Goal: Communication & Community: Answer question/provide support

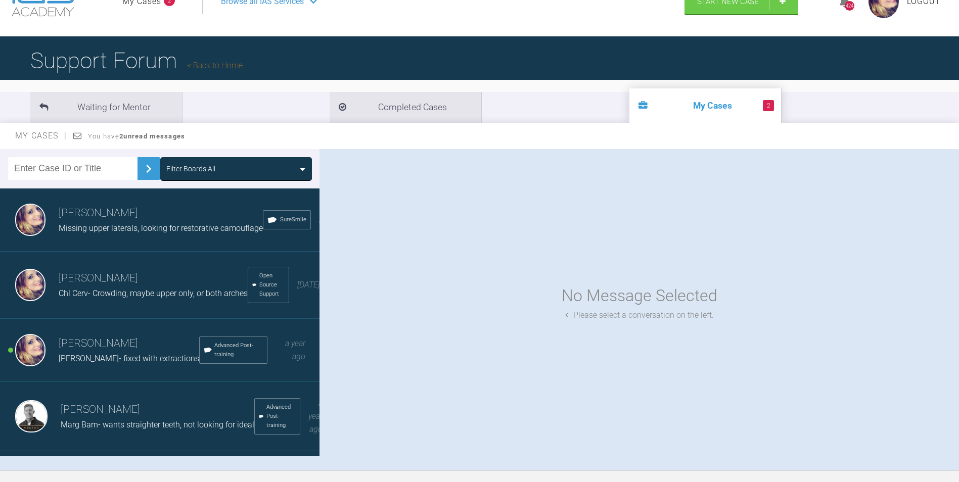
scroll to position [51, 0]
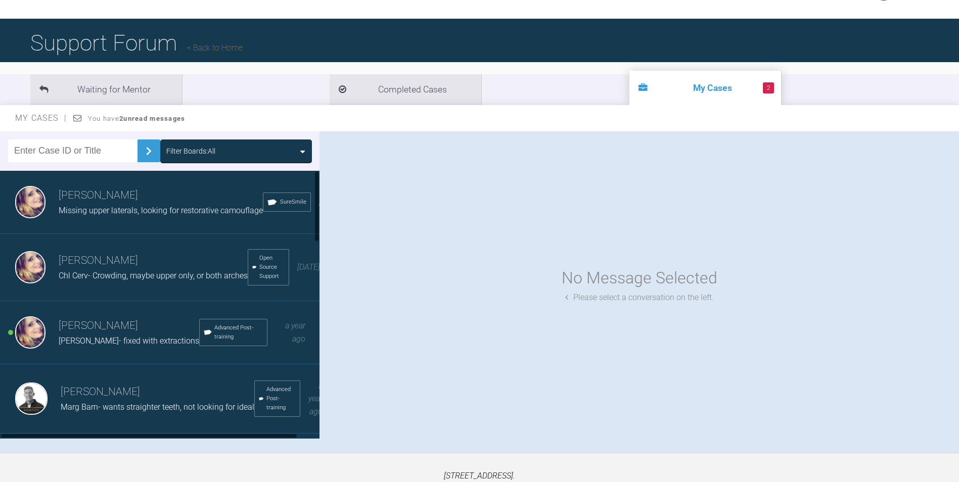
click at [99, 333] on h3 "[PERSON_NAME]" at bounding box center [129, 325] width 141 height 17
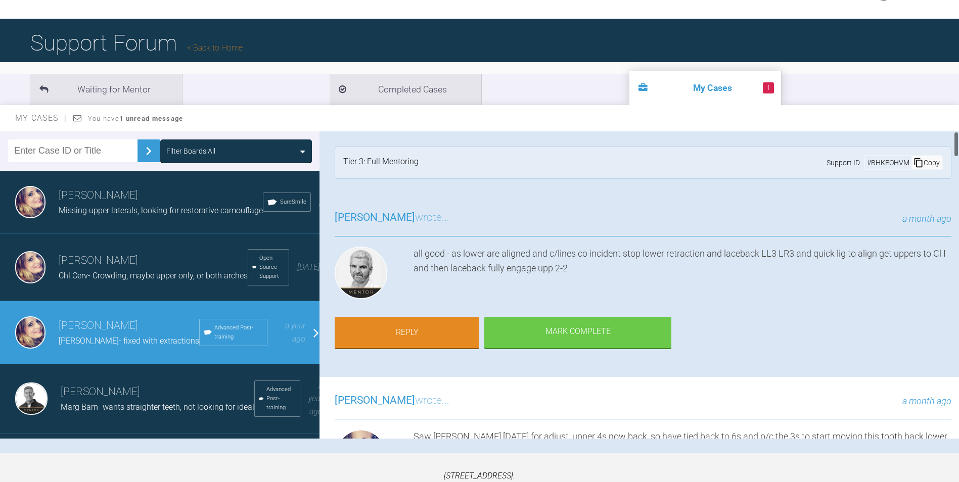
click at [496, 229] on div "[PERSON_NAME] wrote... a month ago" at bounding box center [643, 223] width 617 height 28
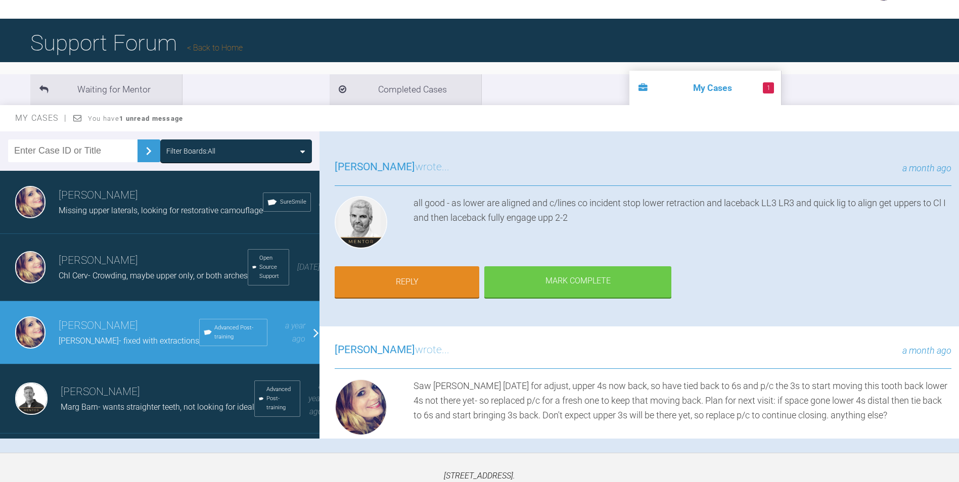
click at [807, 213] on div "all good - as lower are aligned and c/lines co incident stop lower retraction a…" at bounding box center [682, 224] width 538 height 57
click at [840, 227] on div "all good - as lower are aligned and c/lines co incident stop lower retraction a…" at bounding box center [682, 224] width 538 height 57
click at [606, 211] on div "all good - as lower are aligned and c/lines co incident stop lower retraction a…" at bounding box center [682, 224] width 538 height 57
click at [449, 375] on div "[PERSON_NAME] wrote... a month ago Saw [PERSON_NAME] [DATE] for adjust, upper 4…" at bounding box center [642, 426] width 647 height 198
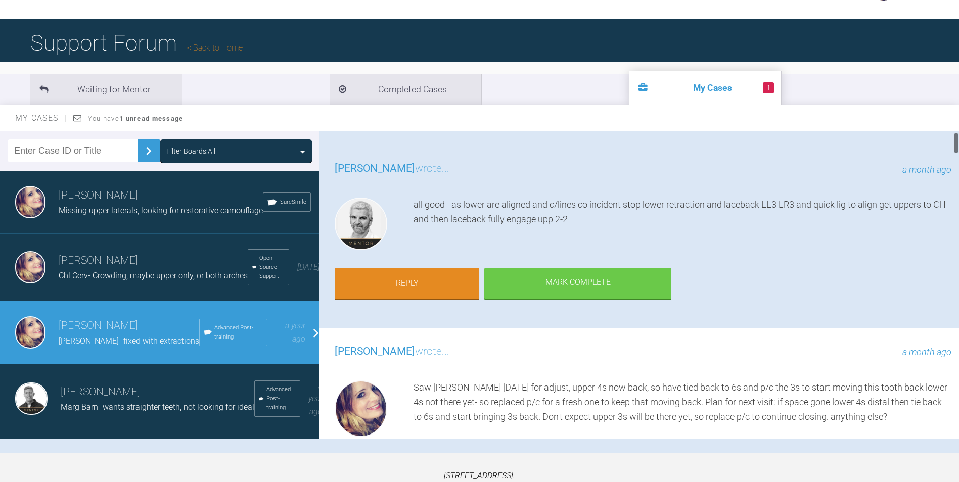
scroll to position [0, 0]
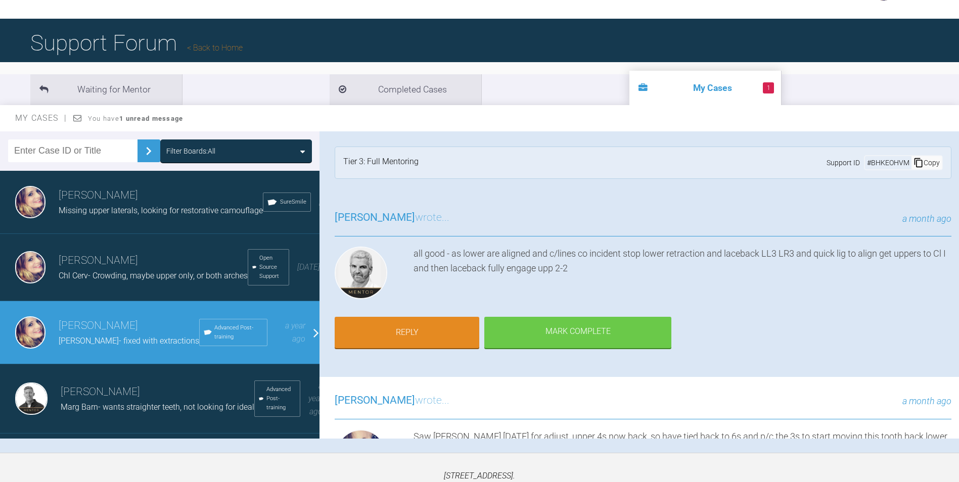
click at [743, 266] on div "all good - as lower are aligned and c/lines co incident stop lower retraction a…" at bounding box center [682, 275] width 538 height 57
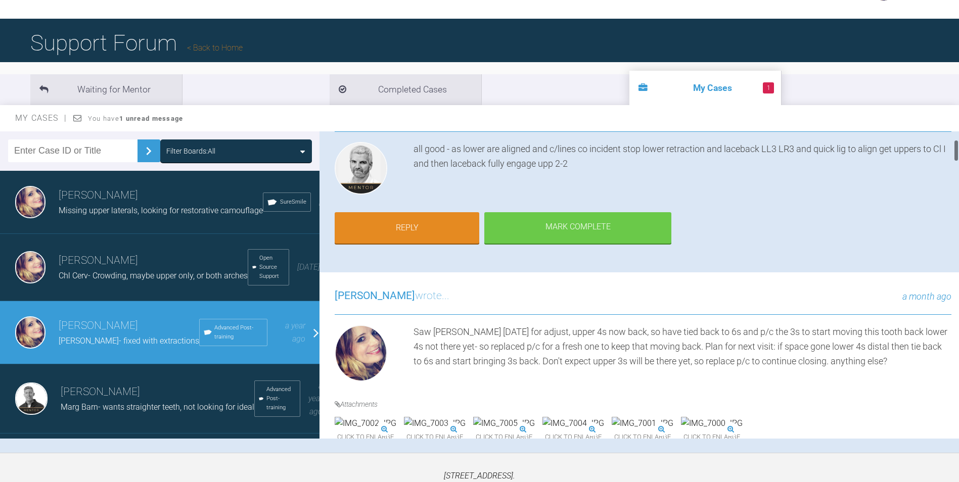
scroll to position [101, 0]
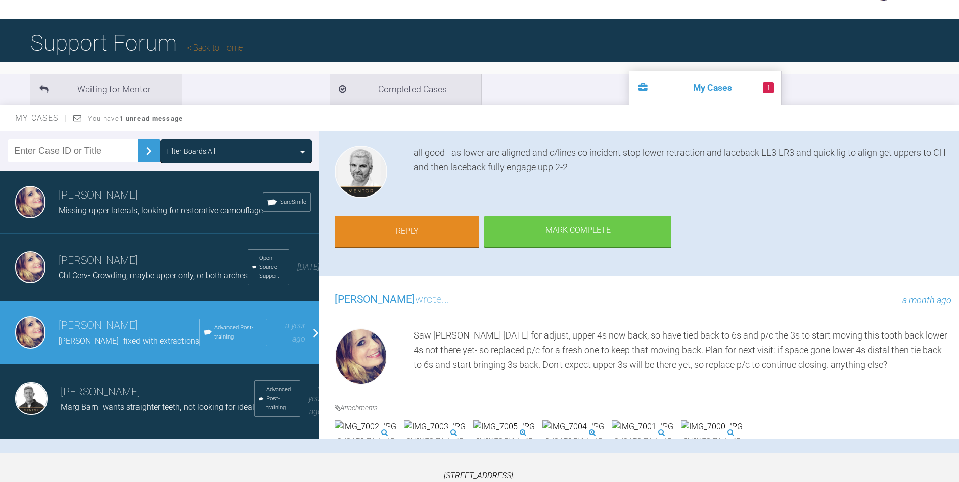
click at [906, 389] on div "[PERSON_NAME] wrote... a month ago Saw [PERSON_NAME] [DATE] for adjust, upper 4…" at bounding box center [642, 375] width 647 height 198
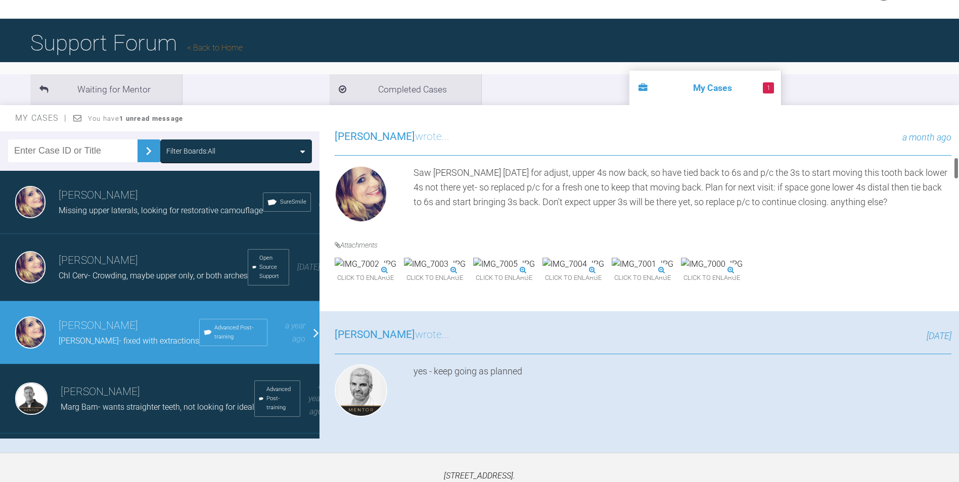
scroll to position [354, 0]
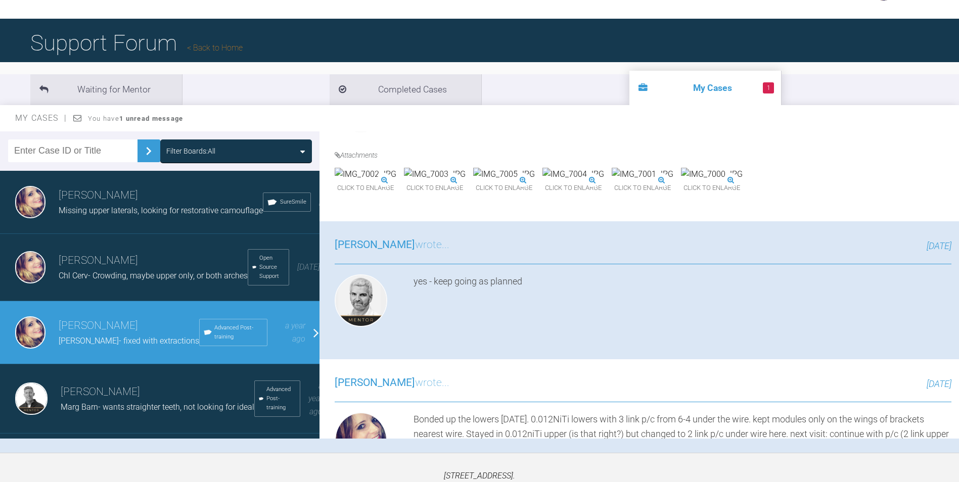
click at [636, 206] on div "Click to enlarge Click to enlarge Click to enlarge Click to enlarge Click to en…" at bounding box center [543, 187] width 416 height 38
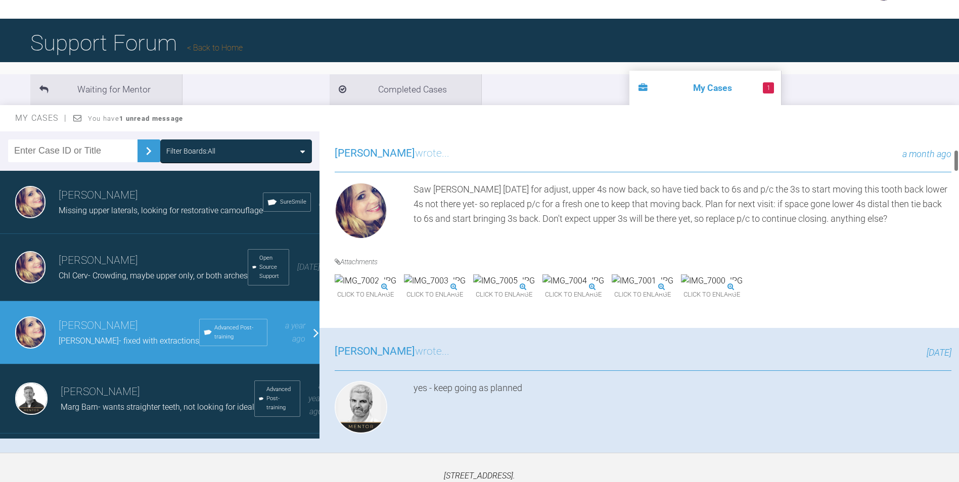
scroll to position [152, 0]
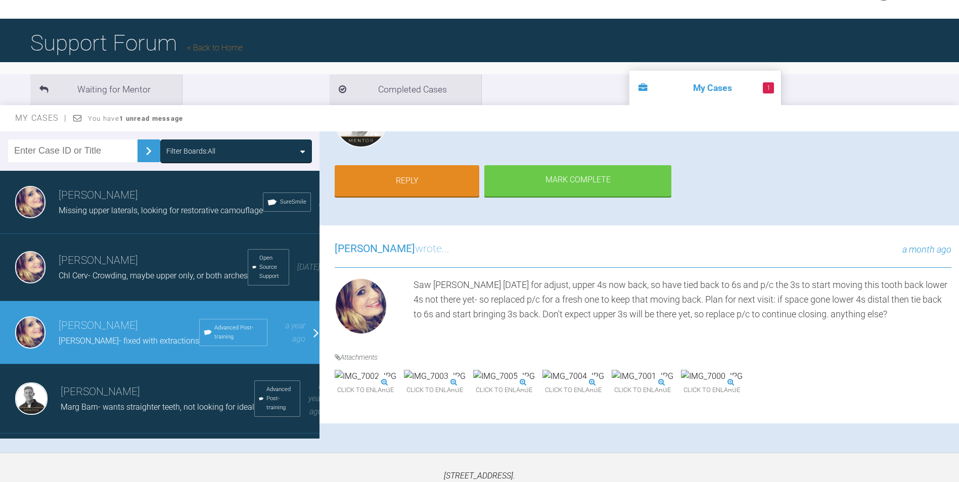
click at [917, 324] on div "Saw [PERSON_NAME] [DATE] for adjust, upper 4s now back, so have tied back to 6s…" at bounding box center [682, 308] width 538 height 60
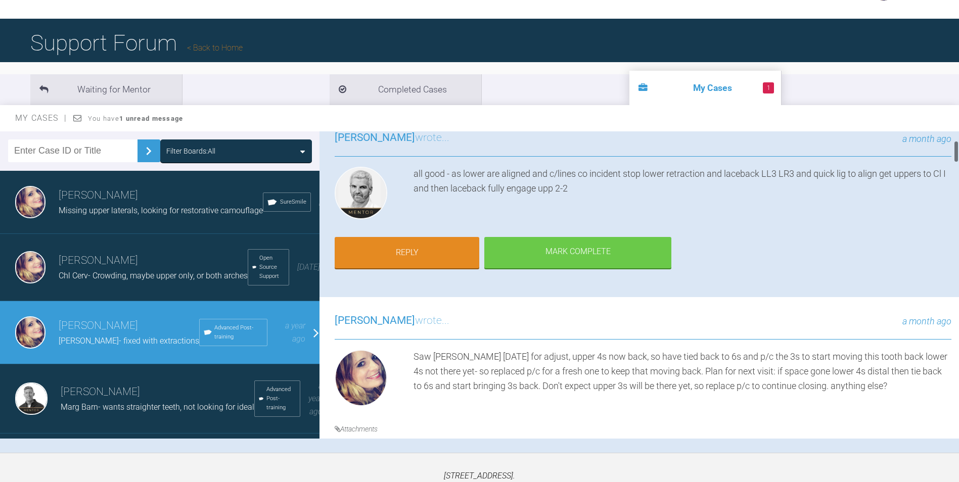
scroll to position [51, 0]
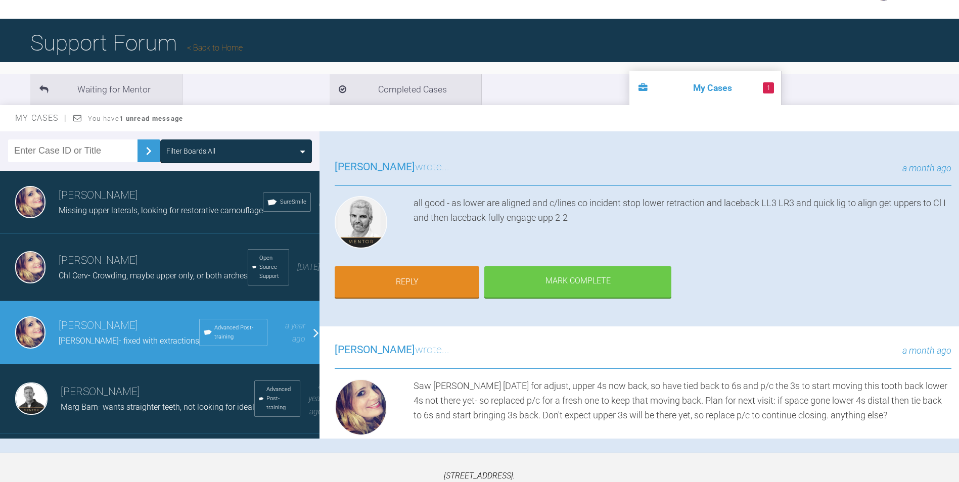
click at [739, 347] on div "a month ago" at bounding box center [700, 351] width 502 height 15
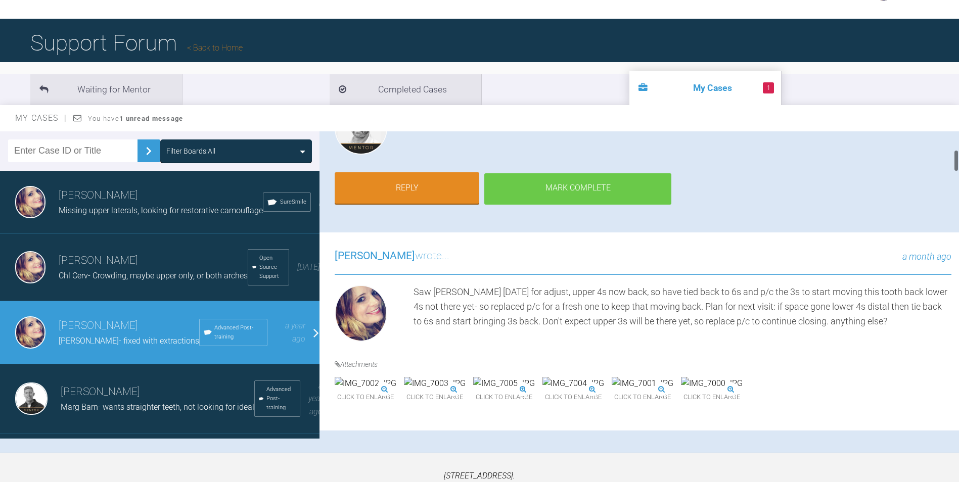
scroll to position [0, 0]
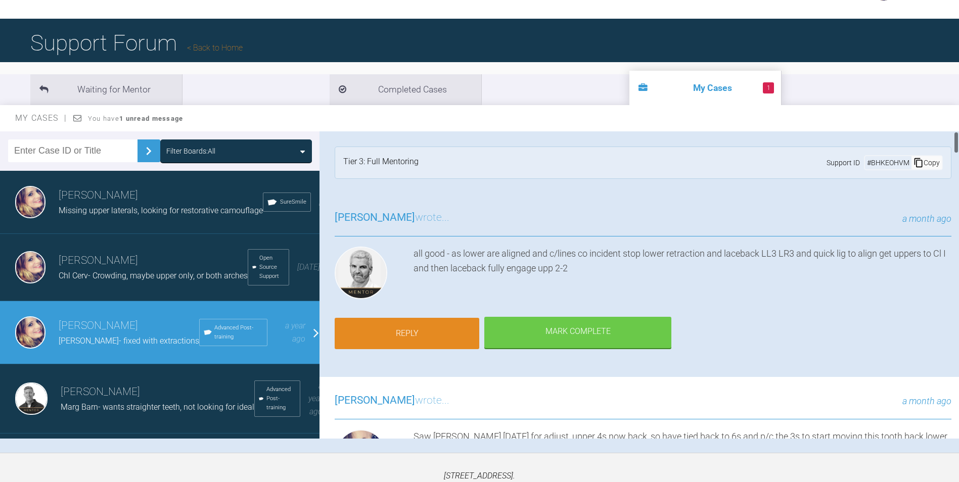
click at [447, 318] on link "Reply" at bounding box center [407, 333] width 145 height 31
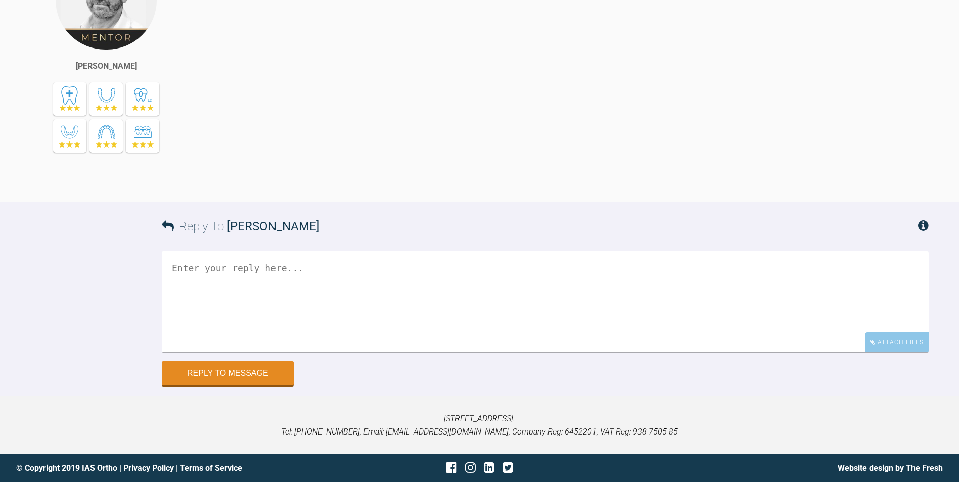
scroll to position [7829, 0]
click at [877, 346] on div "Attach Files" at bounding box center [897, 343] width 64 height 20
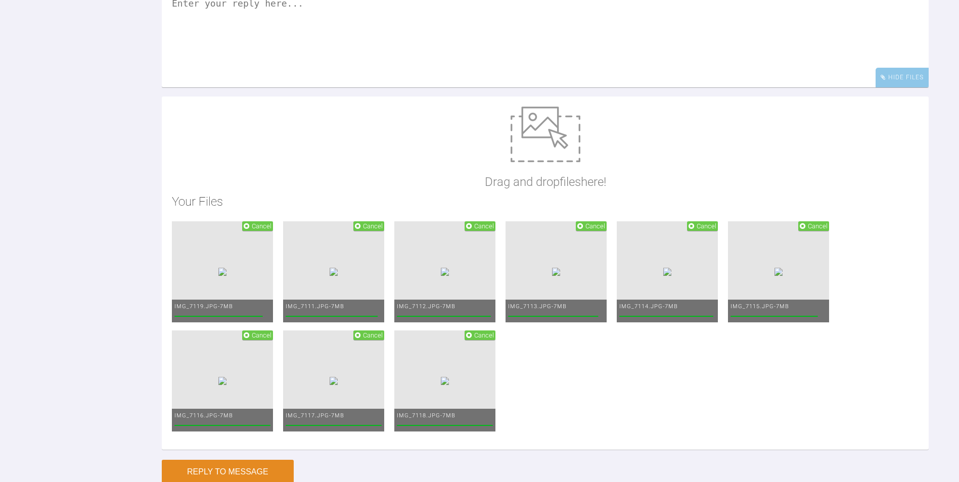
scroll to position [8031, 0]
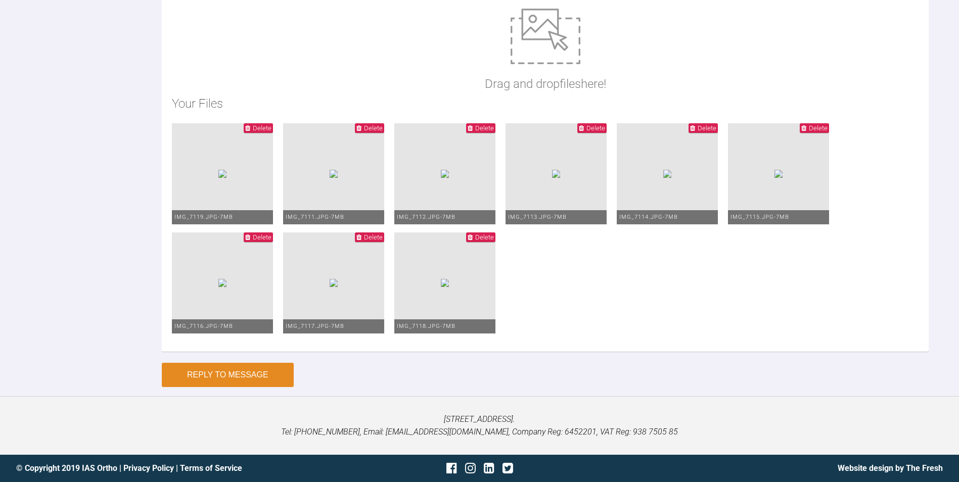
type textarea "Saw [PERSON_NAME] [DATE] and long lig lower 6-3 and engaged lower anteriors ful…"
click at [244, 383] on button "Reply to Message" at bounding box center [228, 375] width 132 height 24
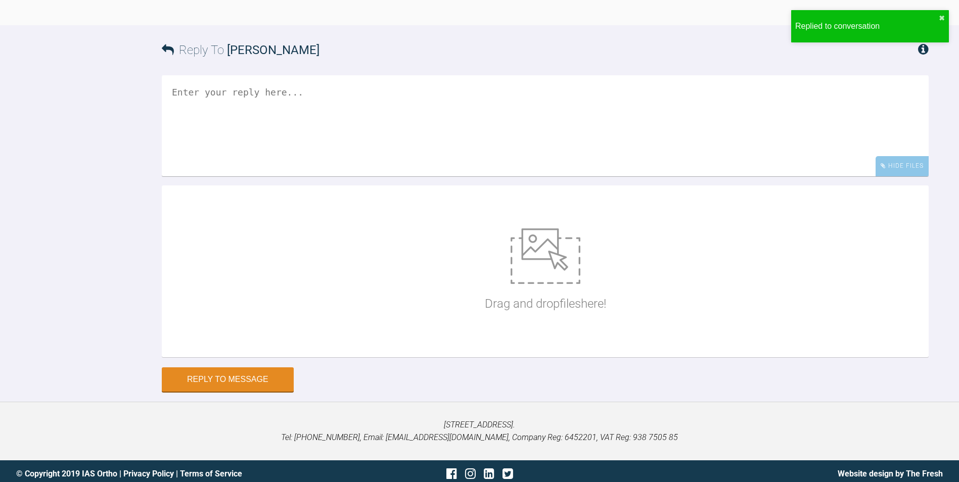
scroll to position [8188, 0]
